Goal: Task Accomplishment & Management: Use online tool/utility

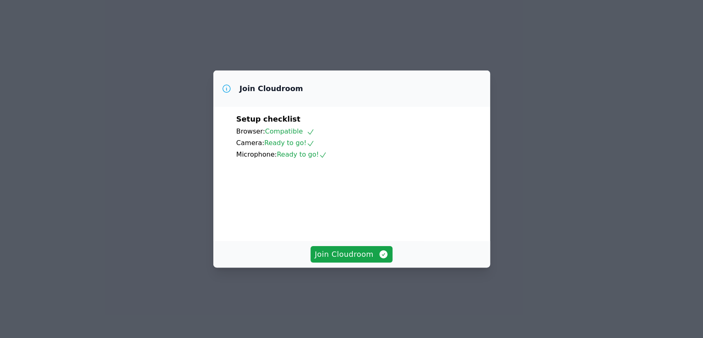
click at [371, 267] on div "Join Cloudroom" at bounding box center [351, 254] width 277 height 26
click at [365, 260] on span "Join Cloudroom" at bounding box center [352, 254] width 74 height 12
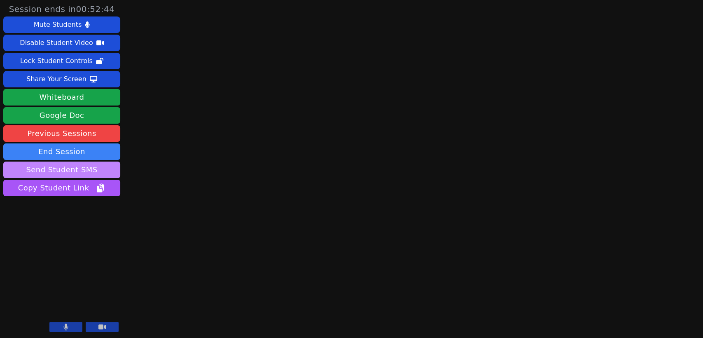
click at [47, 164] on button "Send Student SMS" at bounding box center [61, 169] width 117 height 16
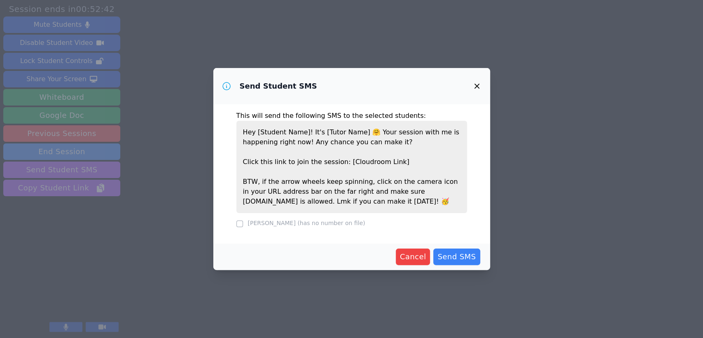
click at [474, 78] on button "button" at bounding box center [477, 86] width 20 height 20
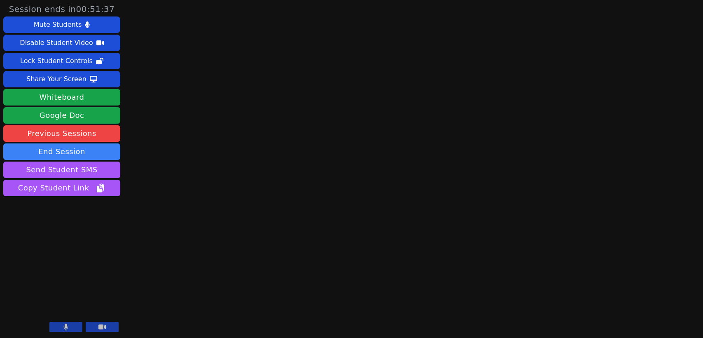
click at [630, 40] on div "Session ends in 00:51:37 Mute Students Disable Student Video Lock Student Contr…" at bounding box center [351, 169] width 703 height 338
click at [202, 47] on div "Session ends in 00:41:54 Mute Students Disable Student Video Lock Student Contr…" at bounding box center [351, 169] width 703 height 338
click at [159, 157] on div "Session ends in 00:39:04 Mute Students Disable Student Video Lock Student Contr…" at bounding box center [351, 169] width 703 height 338
click at [257, 152] on div "Session ends in 00:34:02 Mute Students Disable Student Video Lock Student Contr…" at bounding box center [351, 169] width 703 height 338
click at [106, 328] on button at bounding box center [102, 327] width 33 height 10
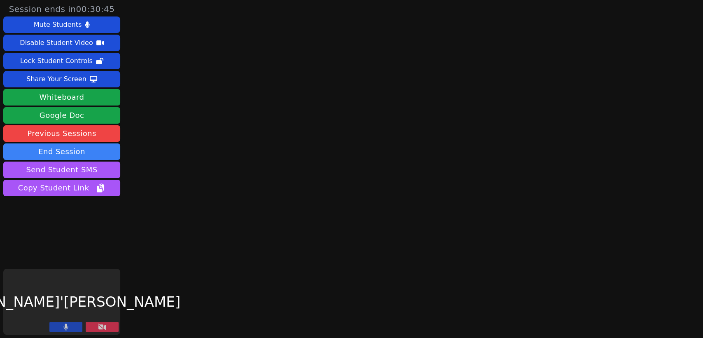
click at [74, 328] on button at bounding box center [65, 327] width 33 height 10
click at [628, 205] on div "Session ends in 00:29:14 Mute Students Disable Student Video Lock Student Contr…" at bounding box center [351, 169] width 703 height 338
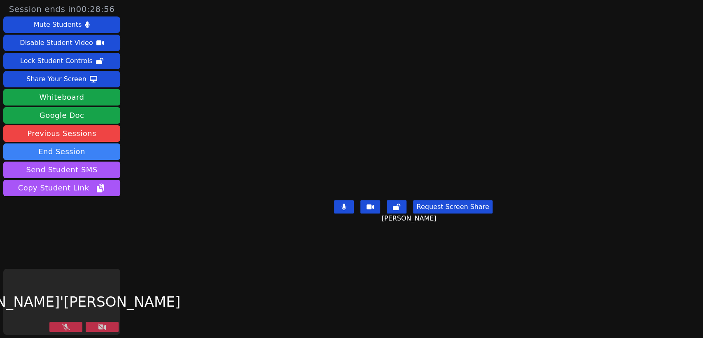
click at [110, 321] on div "[PERSON_NAME]'[PERSON_NAME]" at bounding box center [61, 302] width 117 height 66
click at [106, 331] on button at bounding box center [102, 327] width 33 height 10
click at [96, 328] on button at bounding box center [102, 327] width 33 height 10
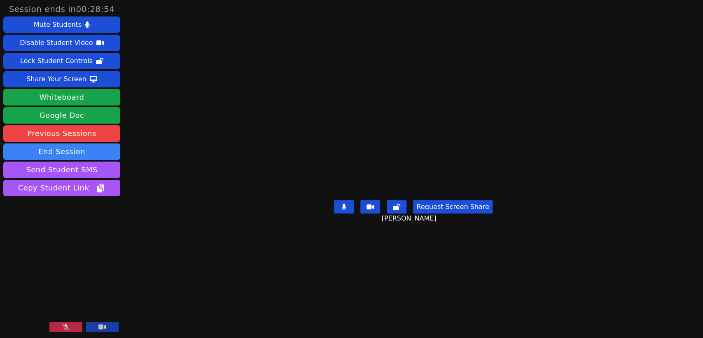
click at [70, 327] on icon at bounding box center [66, 326] width 8 height 7
click at [70, 327] on button at bounding box center [65, 327] width 33 height 10
click at [70, 327] on icon at bounding box center [66, 326] width 8 height 7
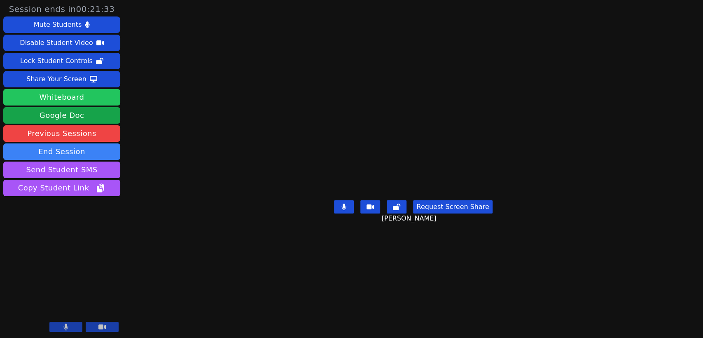
click at [97, 96] on button "Whiteboard" at bounding box center [61, 97] width 117 height 16
click at [63, 321] on video at bounding box center [61, 302] width 117 height 66
click at [63, 332] on div at bounding box center [83, 327] width 69 height 11
click at [63, 324] on icon at bounding box center [65, 326] width 5 height 7
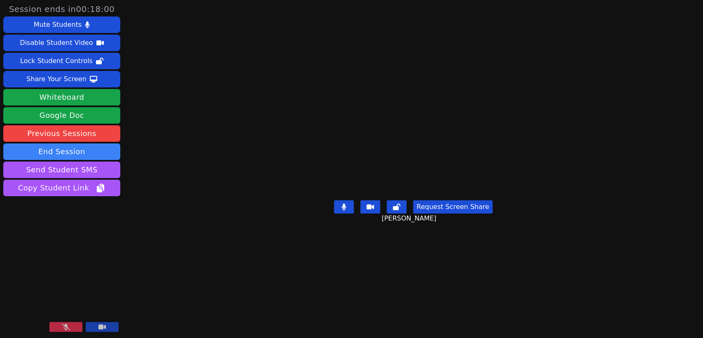
click at [61, 323] on button at bounding box center [65, 327] width 33 height 10
click at [167, 225] on div "Session ends in 00:13:48 Mute Students Disable Student Video Lock Student Contr…" at bounding box center [351, 169] width 703 height 338
click at [167, 11] on div "Session ends in 00:06:03 Mute Students Disable Student Video Lock Student Contr…" at bounding box center [351, 169] width 703 height 338
